Goal: Task Accomplishment & Management: Complete application form

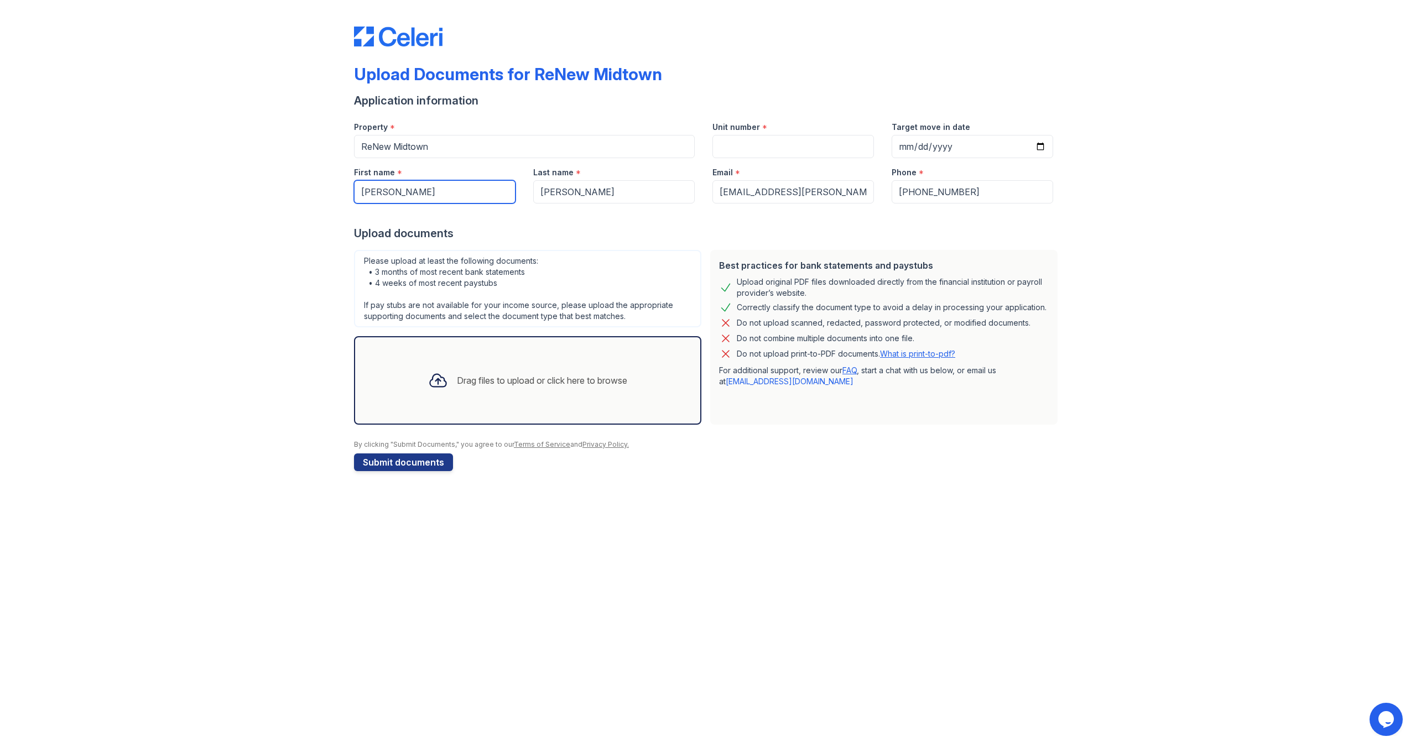
click at [378, 190] on input "Hernandez" at bounding box center [435, 191] width 162 height 23
type input "Hermandez"
click at [985, 224] on div at bounding box center [708, 215] width 708 height 22
drag, startPoint x: 978, startPoint y: 193, endPoint x: 911, endPoint y: 194, distance: 67.0
click at [911, 194] on input "[PHONE_NUMBER]" at bounding box center [973, 191] width 162 height 23
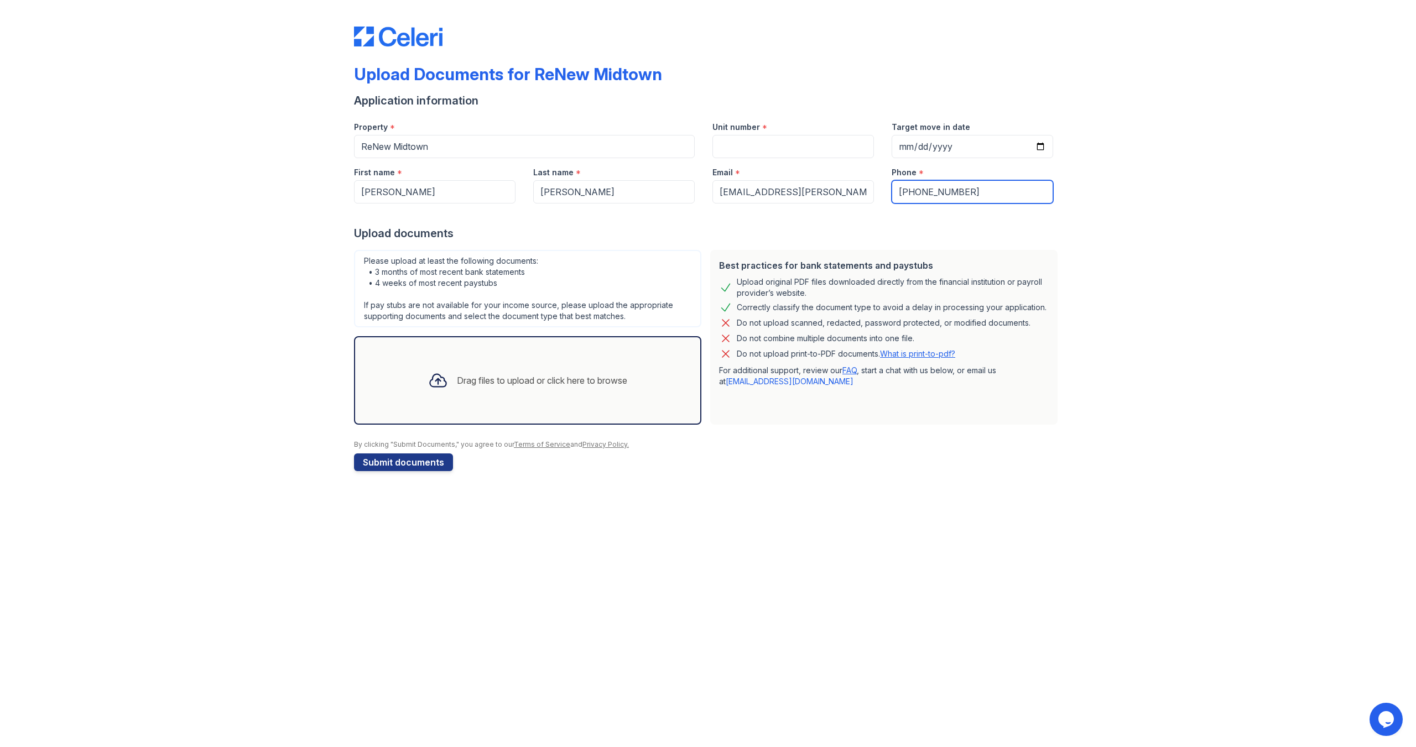
type input "+17063724346"
click at [906, 353] on link "What is print-to-pdf?" at bounding box center [917, 353] width 75 height 9
click at [755, 148] on input "Unit number" at bounding box center [794, 146] width 162 height 23
type input "502"
click at [459, 391] on div "Drag files to upload or click here to browse" at bounding box center [527, 381] width 217 height 38
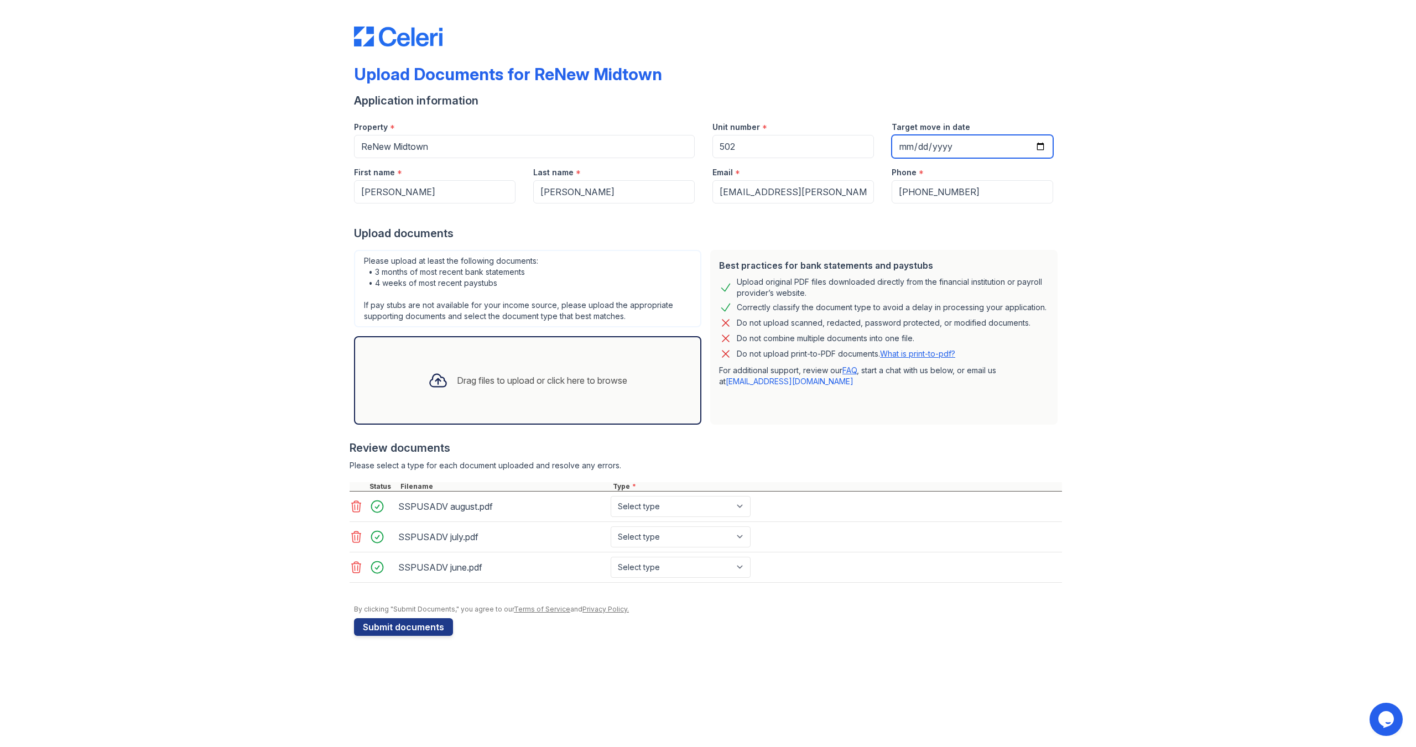
click at [1040, 149] on input "Target move in date" at bounding box center [973, 146] width 162 height 23
type input "2025-09-13"
click at [755, 147] on input "502" at bounding box center [794, 146] width 162 height 23
click at [678, 513] on select "Select type Paystub Bank Statement Offer Letter Tax Documents Benefit Award Let…" at bounding box center [681, 506] width 140 height 21
click at [678, 507] on select "Select type Paystub Bank Statement Offer Letter Tax Documents Benefit Award Let…" at bounding box center [681, 506] width 140 height 21
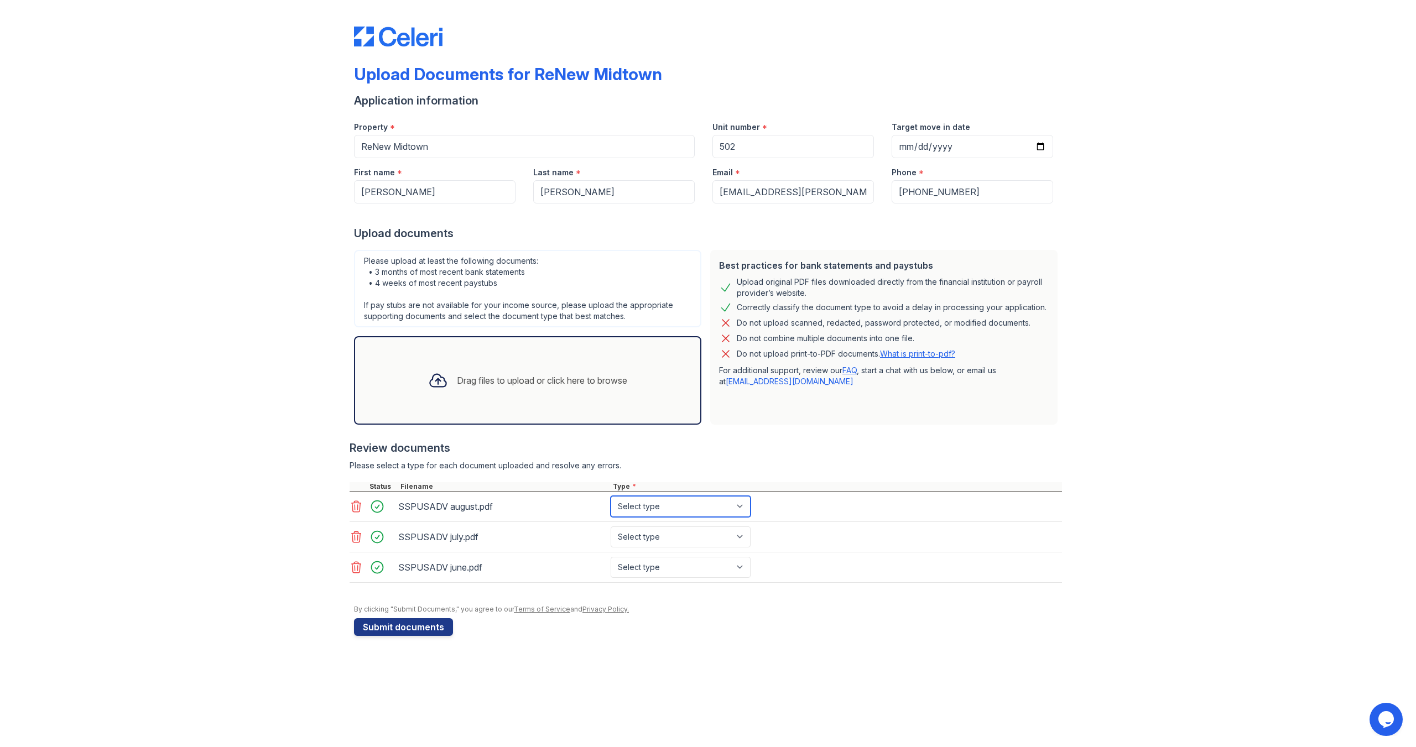
click at [678, 507] on select "Select type Paystub Bank Statement Offer Letter Tax Documents Benefit Award Let…" at bounding box center [681, 506] width 140 height 21
select select "paystub"
click at [611, 496] on select "Select type Paystub Bank Statement Offer Letter Tax Documents Benefit Award Let…" at bounding box center [681, 506] width 140 height 21
click at [682, 540] on select "Select type Paystub Bank Statement Offer Letter Tax Documents Benefit Award Let…" at bounding box center [681, 537] width 140 height 21
select select "paystub"
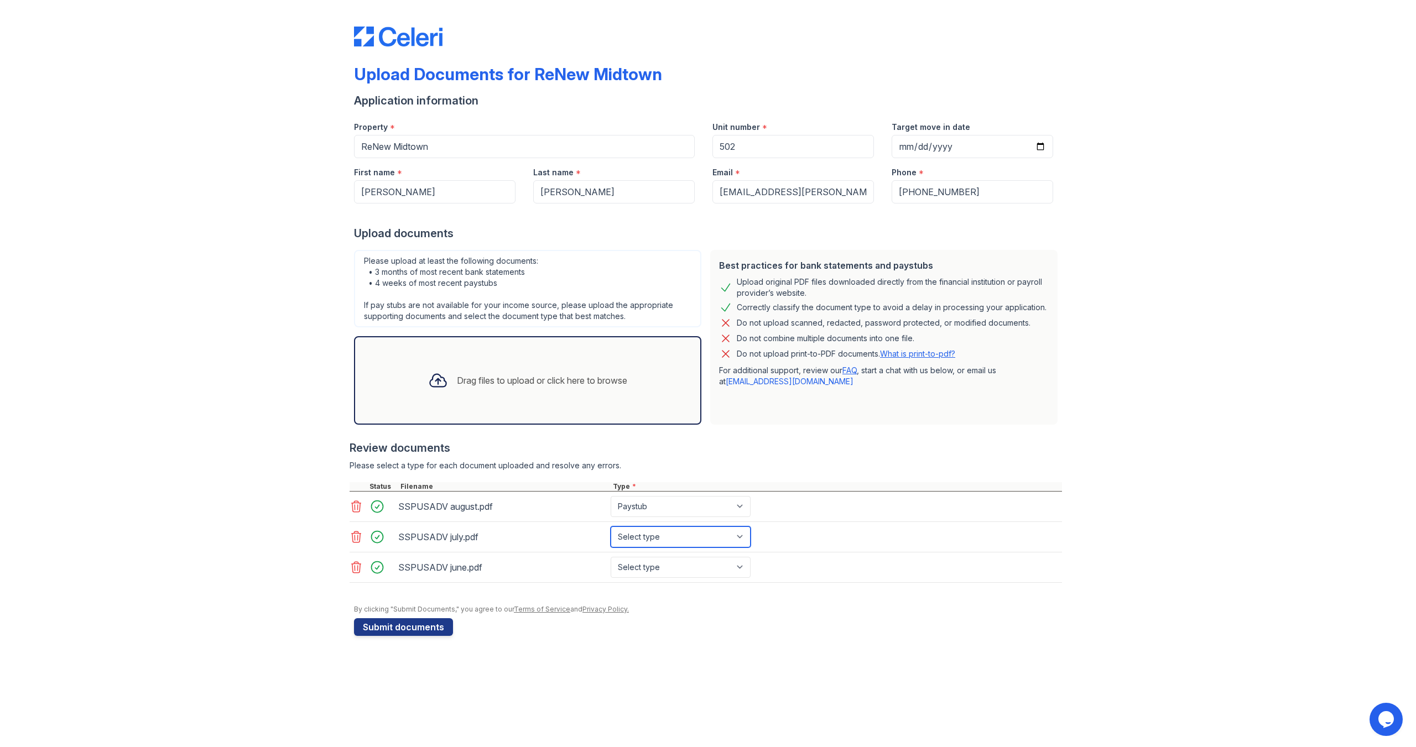
click at [611, 527] on select "Select type Paystub Bank Statement Offer Letter Tax Documents Benefit Award Let…" at bounding box center [681, 537] width 140 height 21
click at [693, 567] on select "Select type Paystub Bank Statement Offer Letter Tax Documents Benefit Award Let…" at bounding box center [681, 567] width 140 height 21
select select "paystub"
click at [611, 557] on select "Select type Paystub Bank Statement Offer Letter Tax Documents Benefit Award Let…" at bounding box center [681, 567] width 140 height 21
click at [410, 629] on button "Submit documents" at bounding box center [403, 628] width 99 height 18
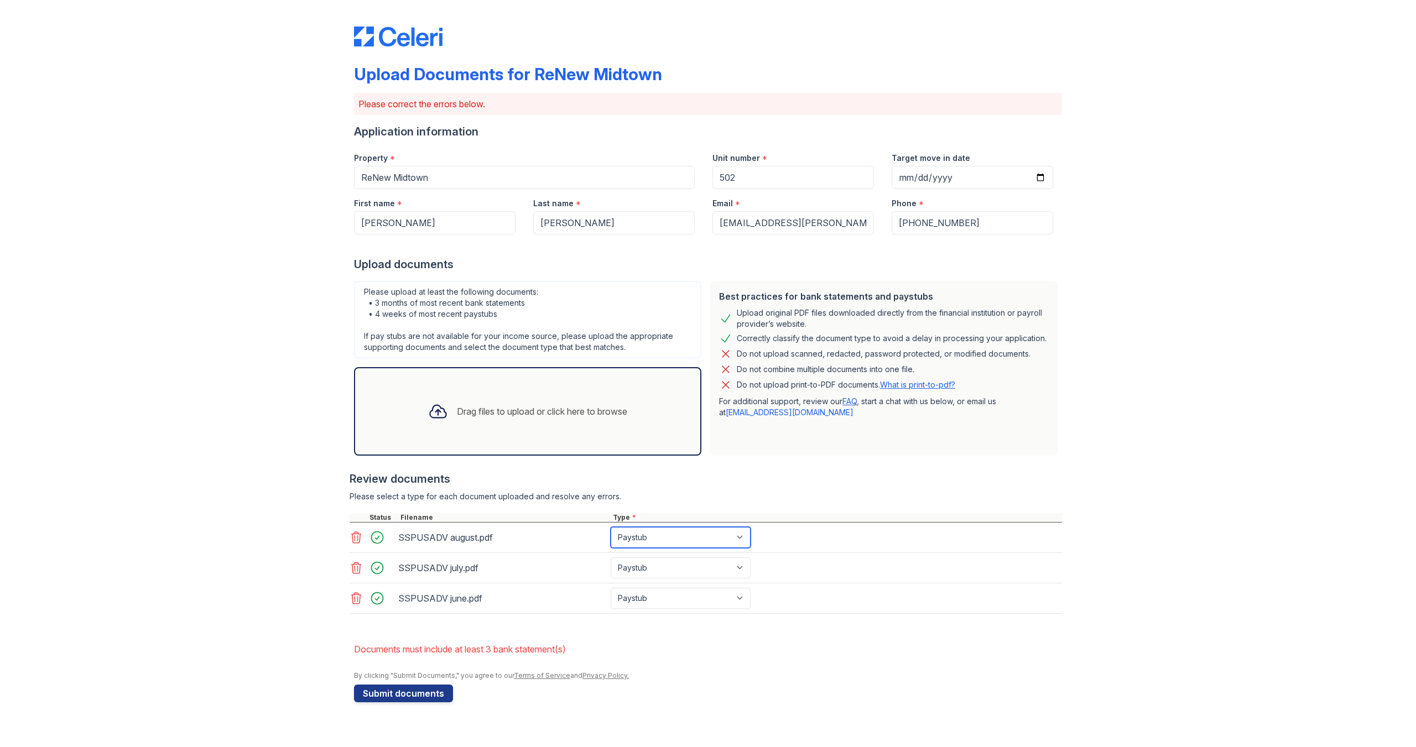
drag, startPoint x: 642, startPoint y: 538, endPoint x: 620, endPoint y: 542, distance: 22.5
click at [620, 542] on select "Paystub Bank Statement Offer Letter Tax Documents Benefit Award Letter Investme…" at bounding box center [681, 537] width 140 height 21
select select "bank_statement"
click at [611, 527] on select "Paystub Bank Statement Offer Letter Tax Documents Benefit Award Letter Investme…" at bounding box center [681, 537] width 140 height 21
click at [377, 695] on button "Submit documents" at bounding box center [403, 694] width 99 height 18
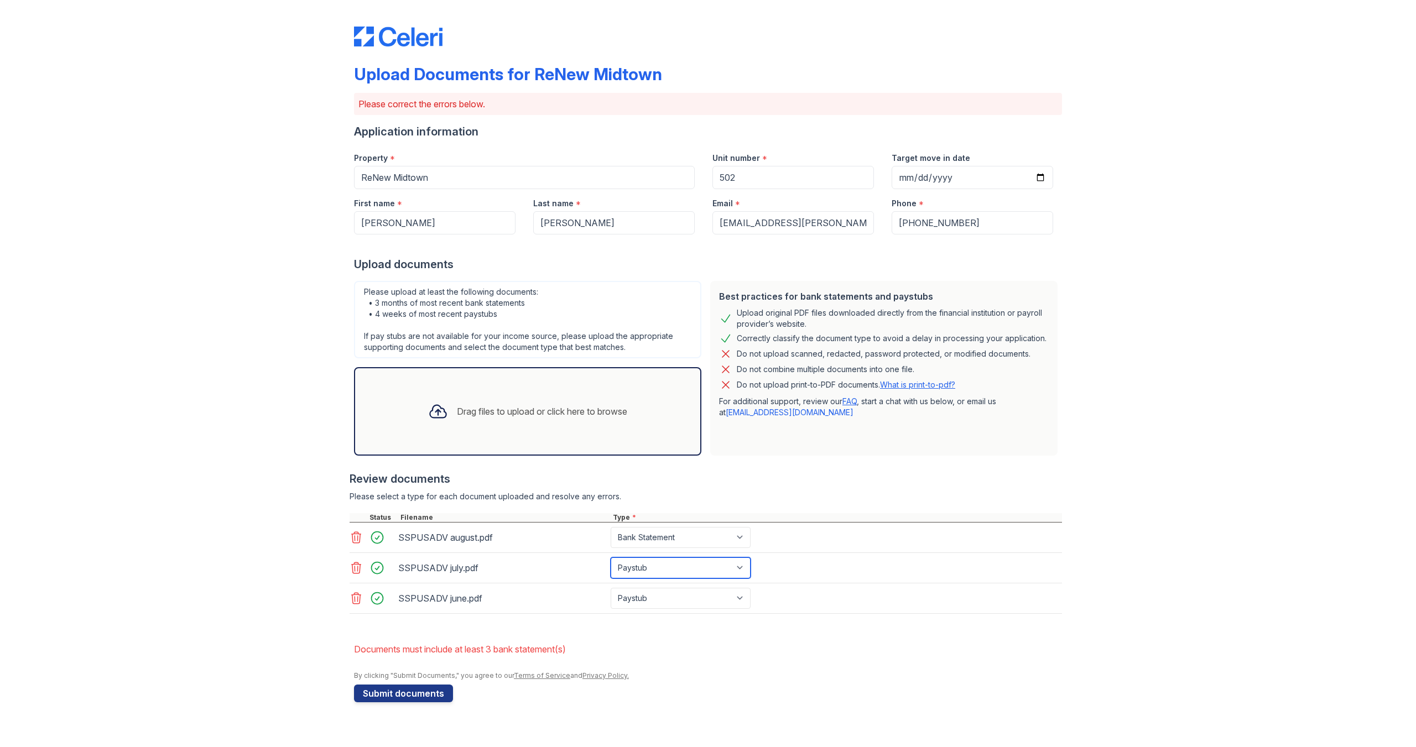
click at [650, 567] on select "Paystub Bank Statement Offer Letter Tax Documents Benefit Award Letter Investme…" at bounding box center [681, 568] width 140 height 21
select select "bank_statement"
click at [611, 558] on select "Paystub Bank Statement Offer Letter Tax Documents Benefit Award Letter Investme…" at bounding box center [681, 568] width 140 height 21
click at [659, 586] on div "SSPUSADV june.pdf Paystub Bank Statement Offer Letter Tax Documents Benefit Awa…" at bounding box center [706, 599] width 713 height 30
click at [661, 594] on select "Paystub Bank Statement Offer Letter Tax Documents Benefit Award Letter Investme…" at bounding box center [681, 598] width 140 height 21
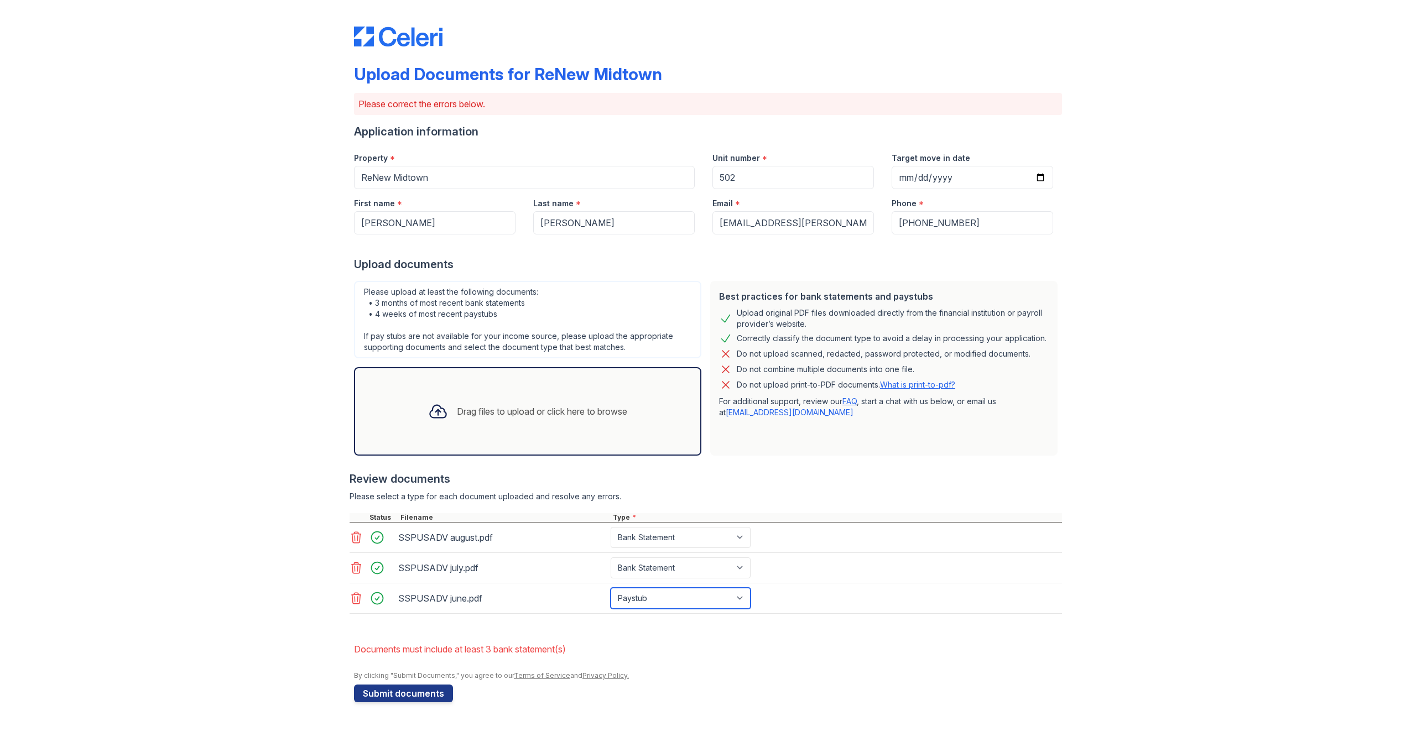
select select "bank_statement"
click at [611, 588] on select "Paystub Bank Statement Offer Letter Tax Documents Benefit Award Letter Investme…" at bounding box center [681, 598] width 140 height 21
click at [649, 541] on select "Paystub Bank Statement Offer Letter Tax Documents Benefit Award Letter Investme…" at bounding box center [681, 537] width 140 height 21
click at [580, 553] on div "SSPUSADV july.pdf Paystub Bank Statement Offer Letter Tax Documents Benefit Awa…" at bounding box center [706, 568] width 713 height 30
click at [424, 695] on button "Submit documents" at bounding box center [403, 694] width 99 height 18
